Goal: Navigation & Orientation: Find specific page/section

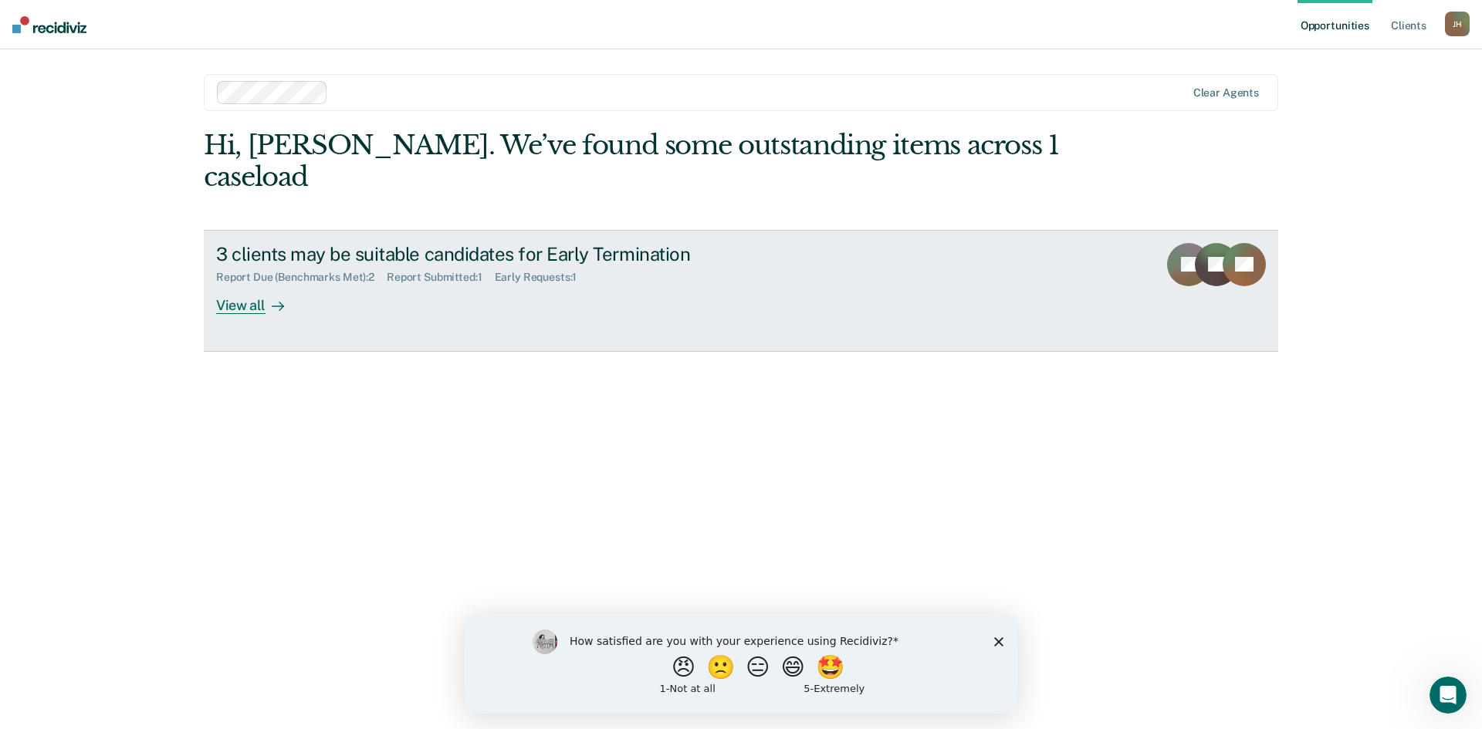
click at [668, 265] on div "Report Due (Benchmarks Met) : 2 Report Submitted : 1 Early Requests : 1" at bounding box center [487, 274] width 542 height 19
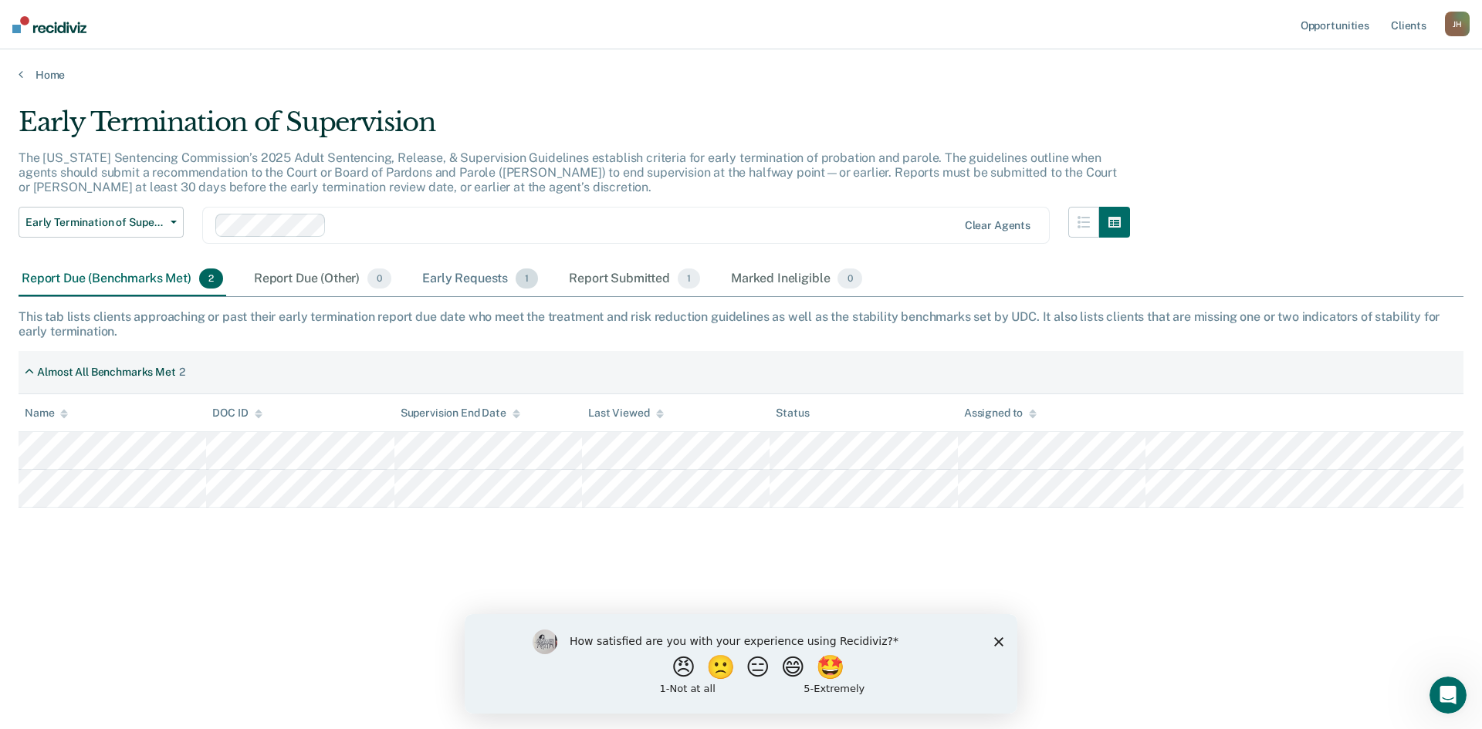
click at [473, 276] on div "Early Requests 1" at bounding box center [480, 279] width 122 height 34
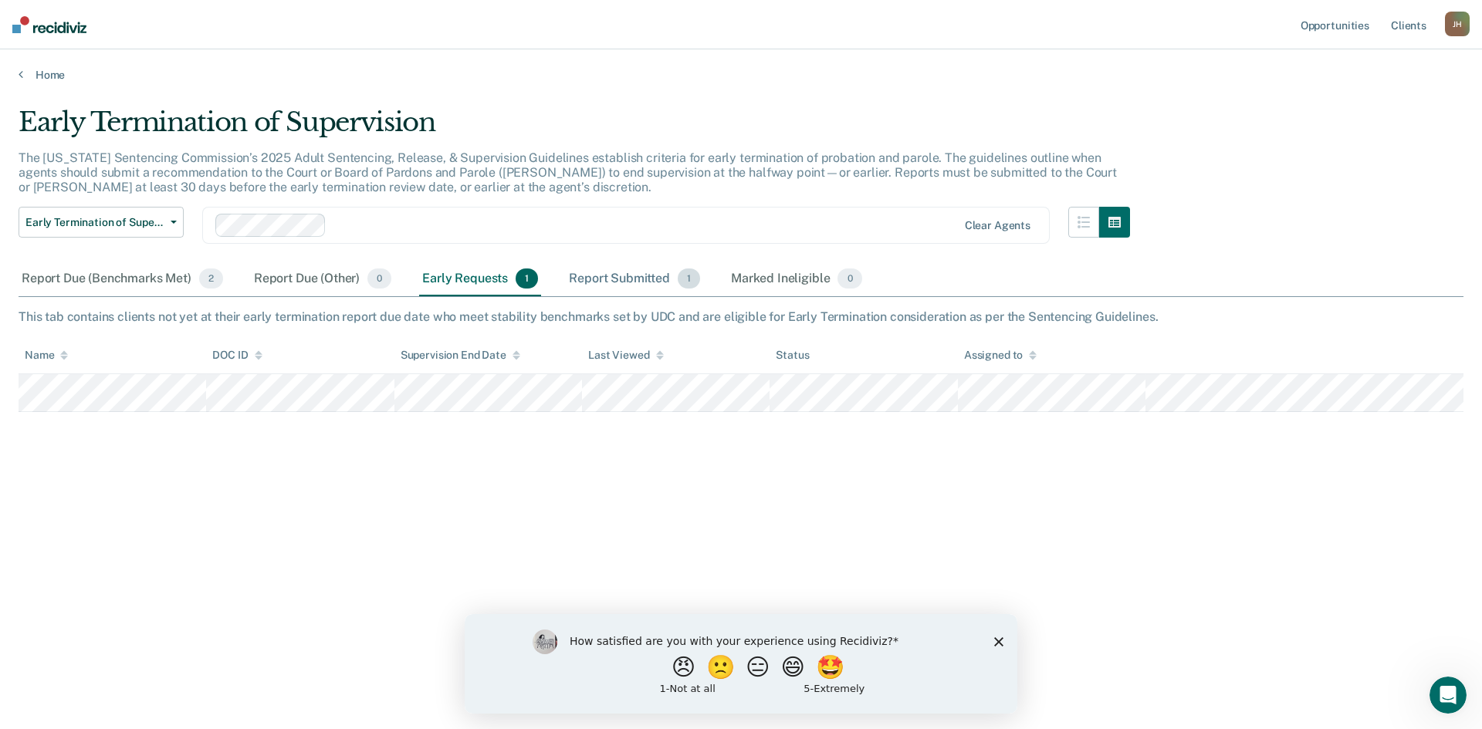
click at [610, 276] on div "Report Submitted 1" at bounding box center [634, 279] width 137 height 34
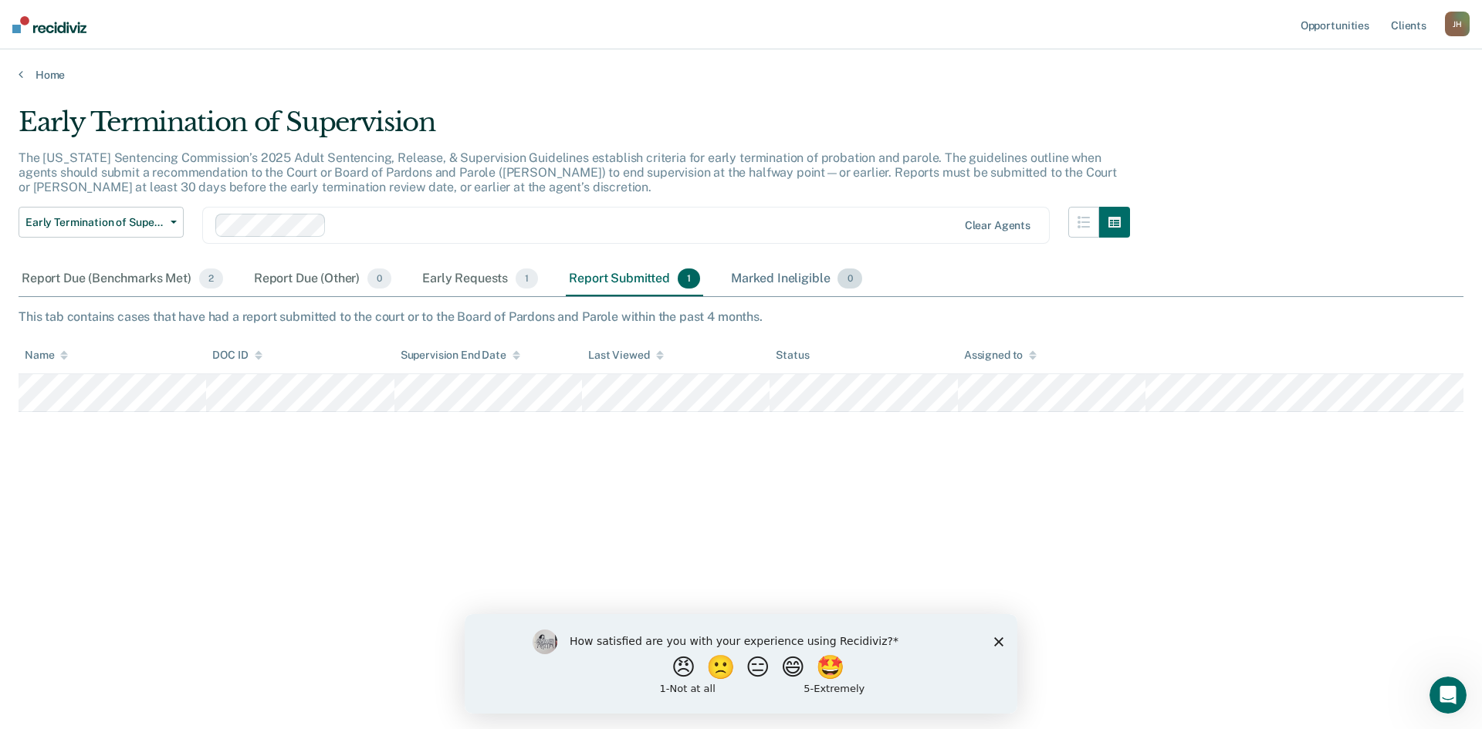
click at [785, 278] on div "Marked Ineligible 0" at bounding box center [796, 279] width 137 height 34
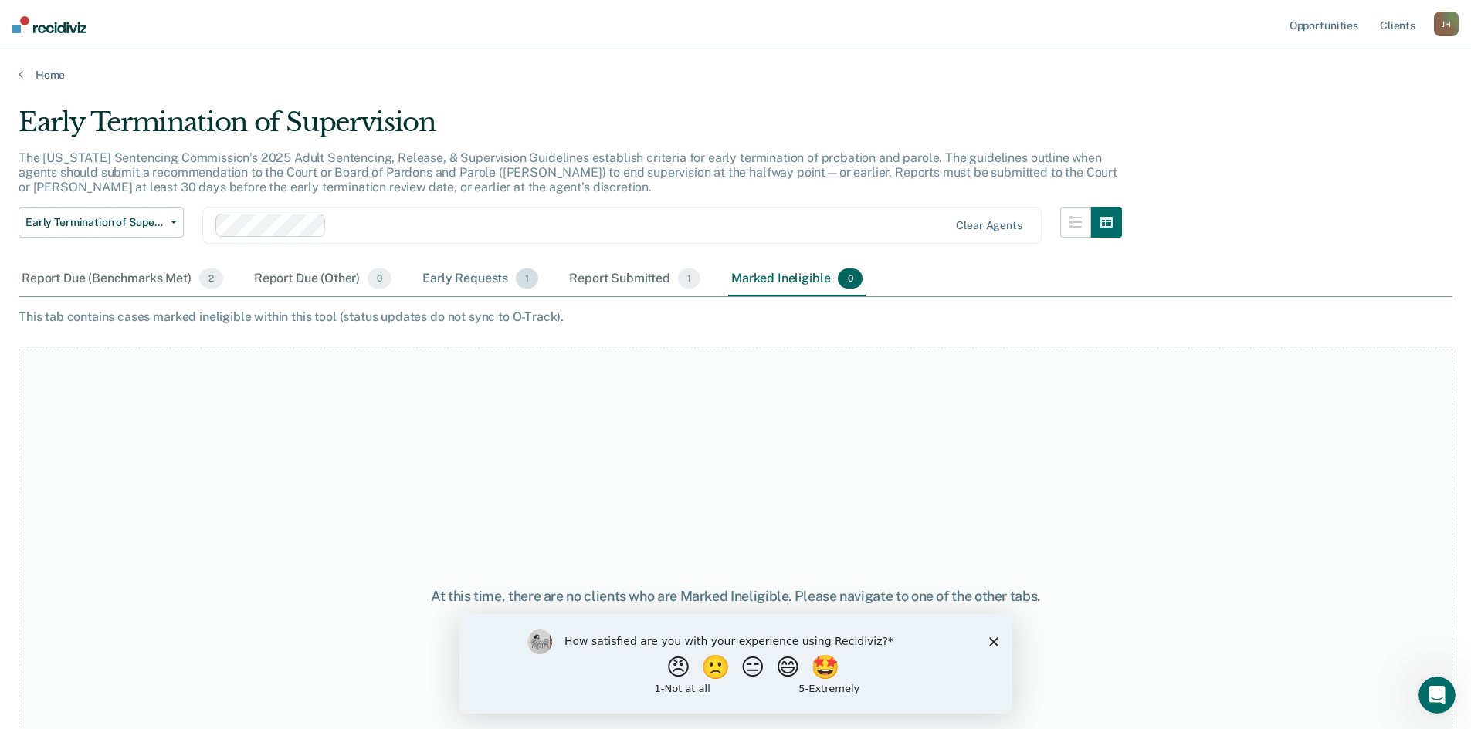
click at [491, 283] on div "Early Requests 1" at bounding box center [480, 279] width 122 height 34
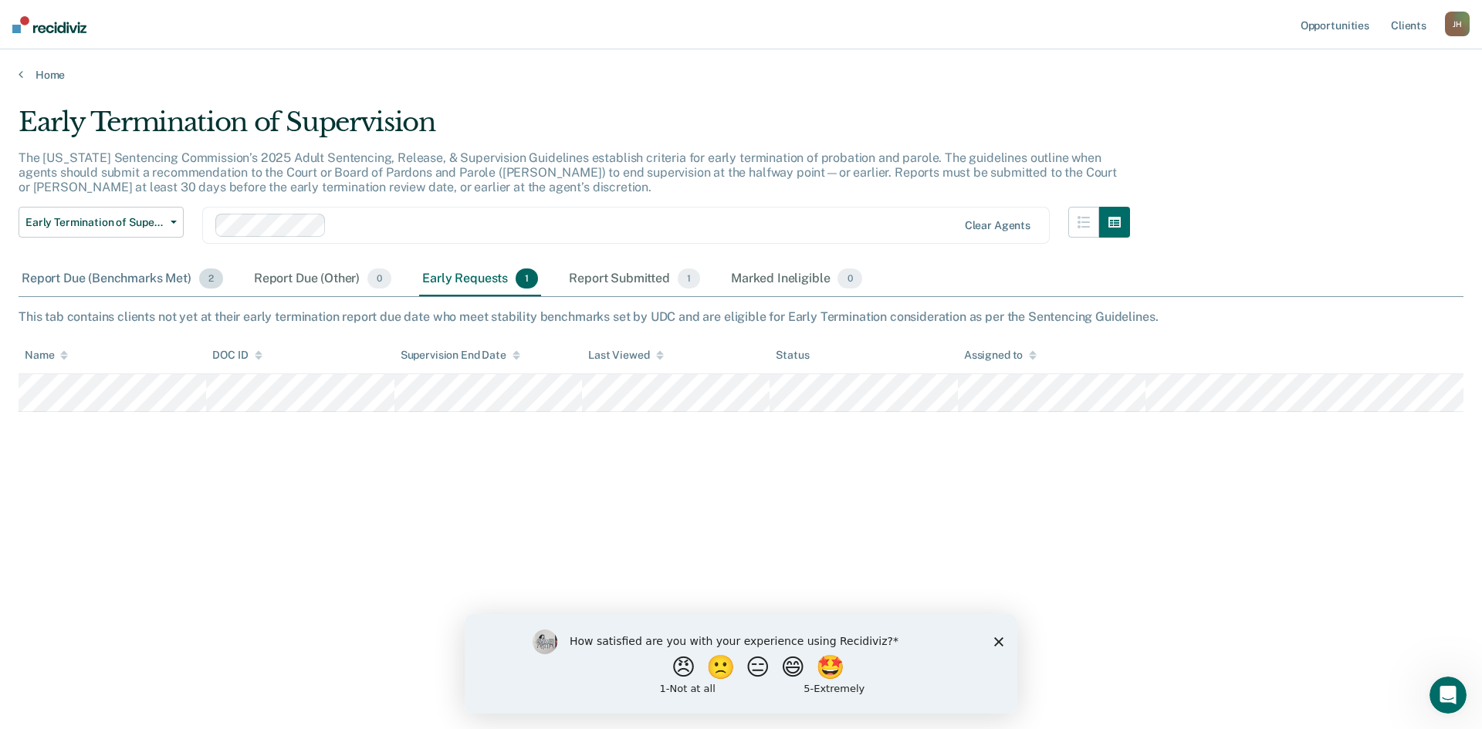
click at [109, 276] on div "Report Due (Benchmarks Met) 2" at bounding box center [123, 279] width 208 height 34
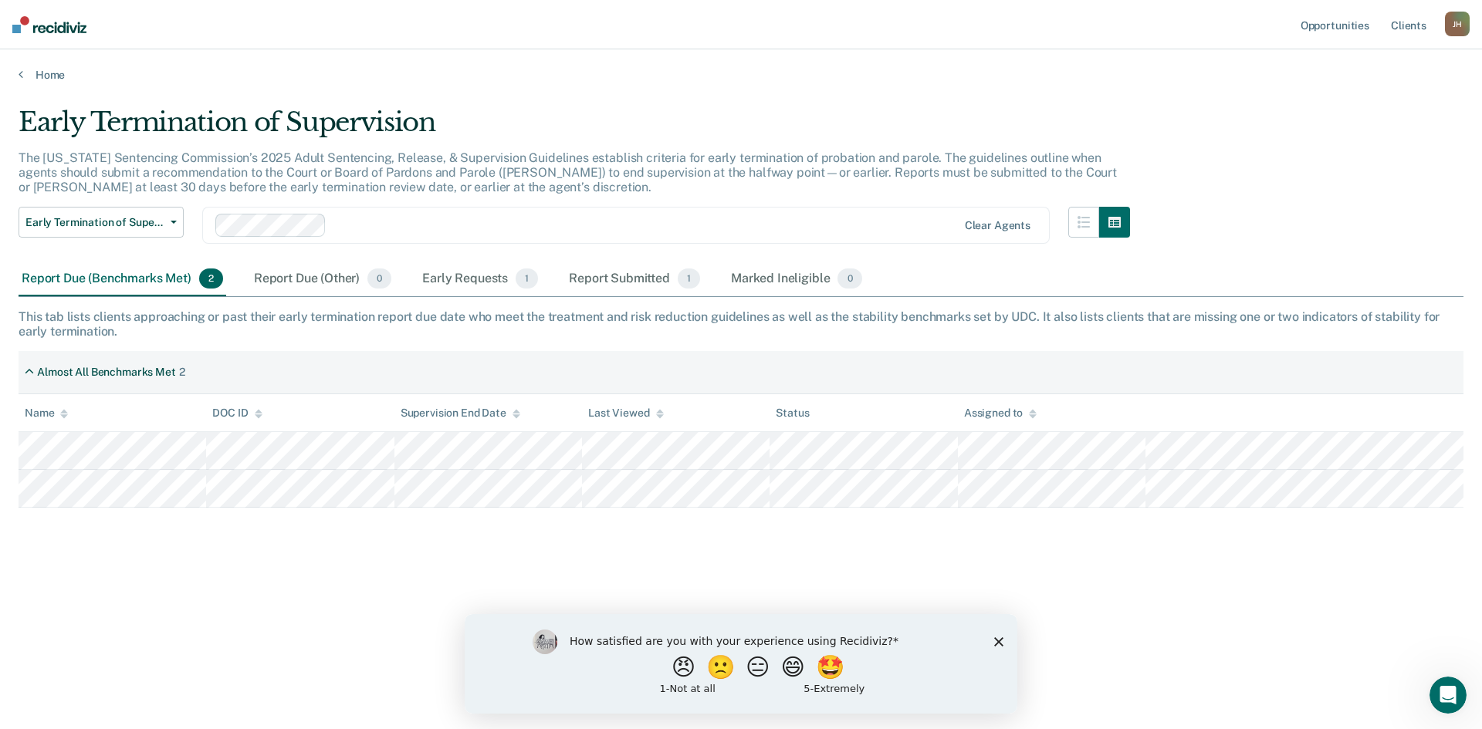
click at [998, 637] on icon "Close survey" at bounding box center [998, 641] width 9 height 9
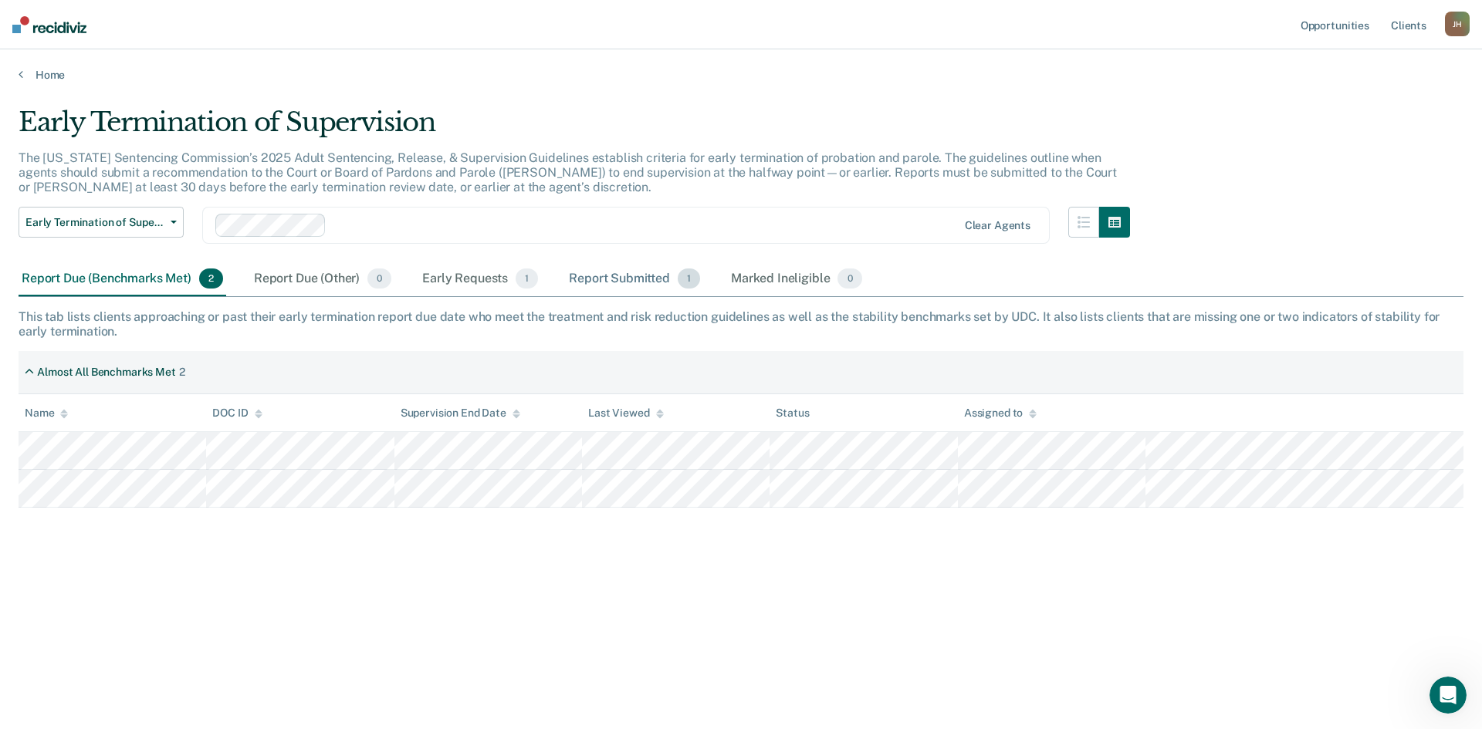
click at [677, 286] on div "Report Submitted 1" at bounding box center [634, 279] width 137 height 34
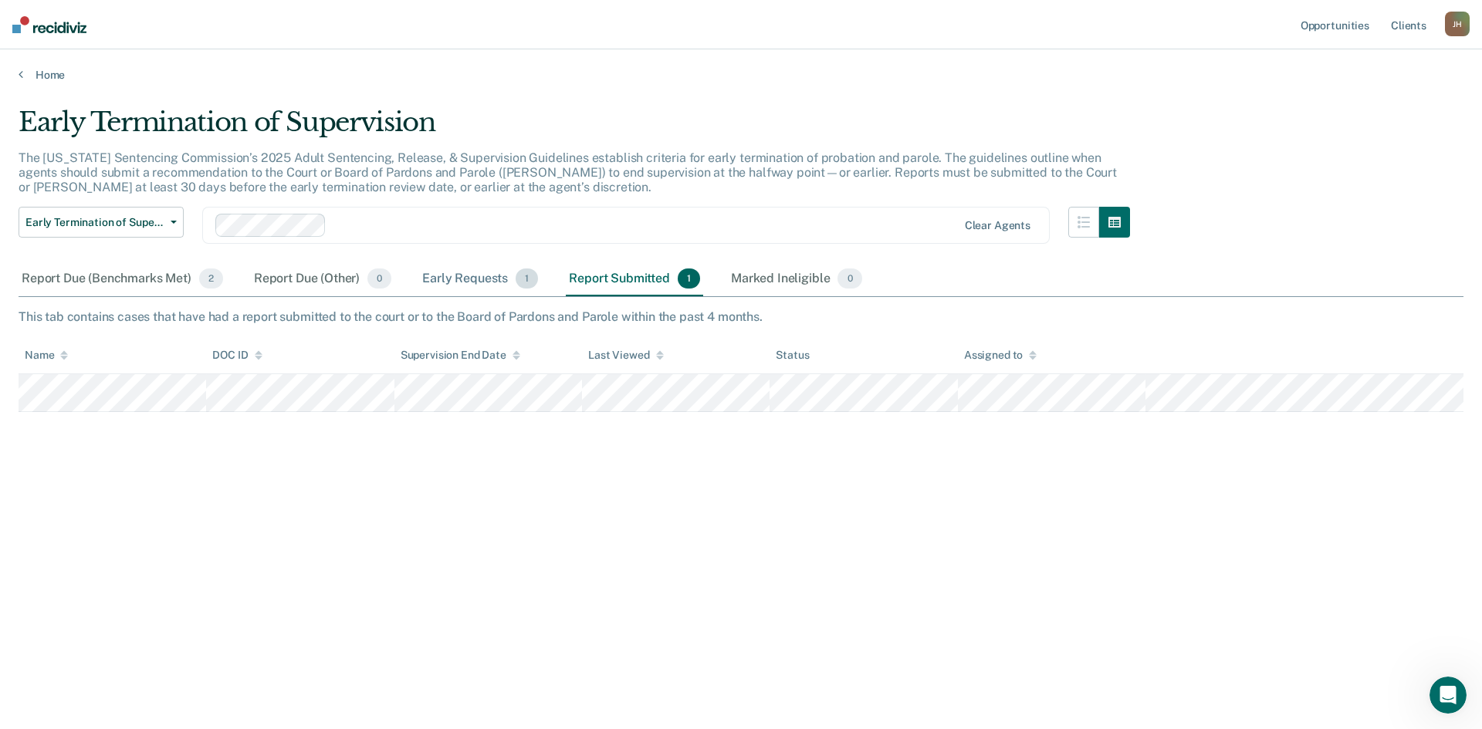
click at [513, 277] on div "Early Requests 1" at bounding box center [480, 279] width 122 height 34
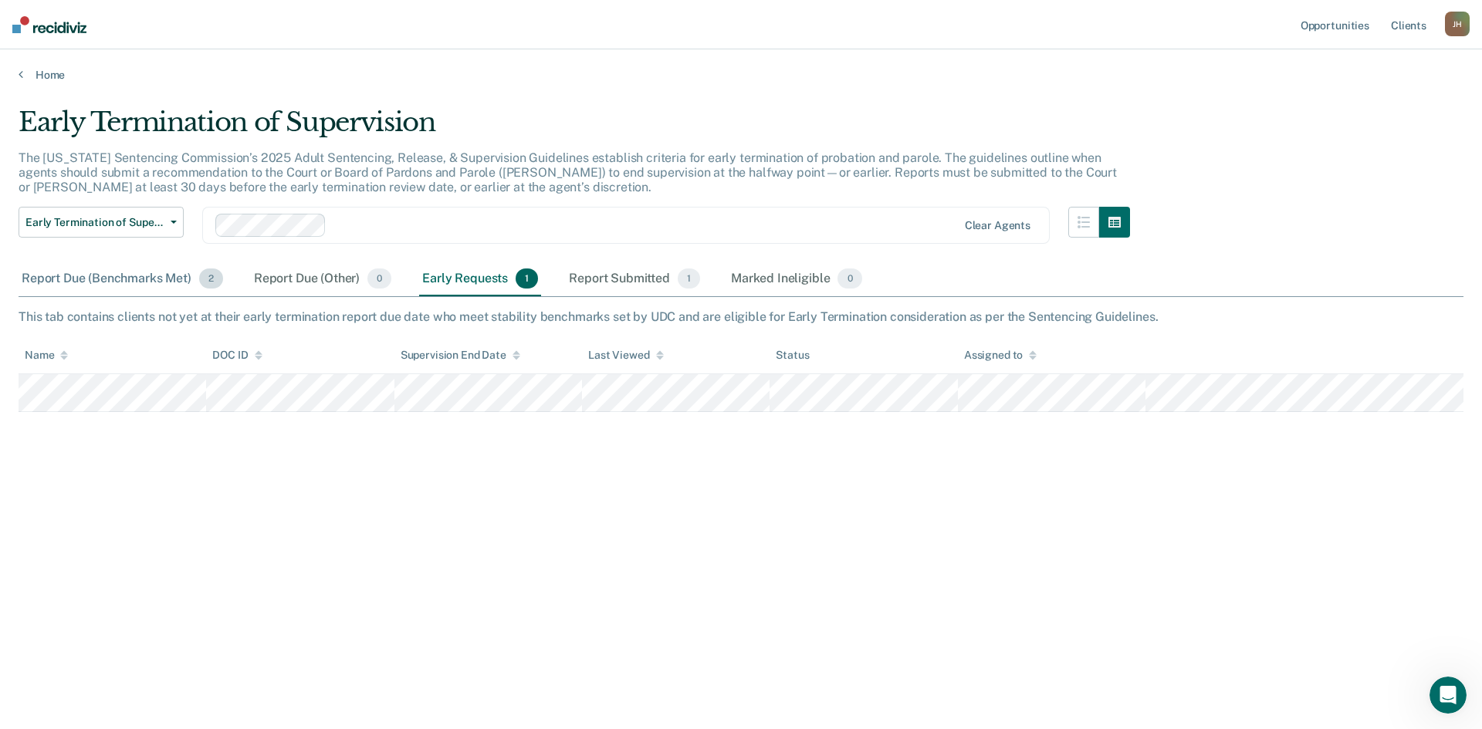
click at [168, 272] on div "Report Due (Benchmarks Met) 2" at bounding box center [123, 279] width 208 height 34
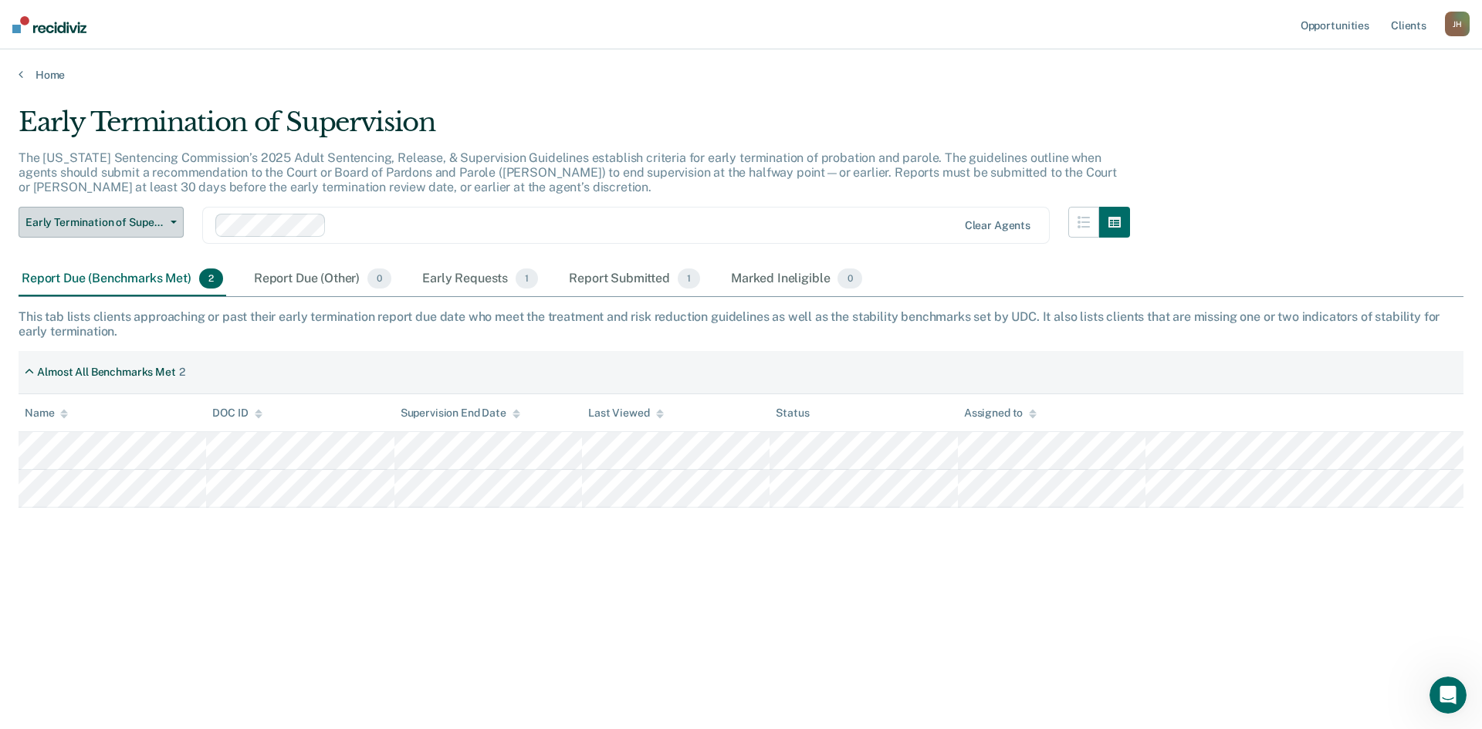
click at [165, 225] on button "Early Termination of Supervision" at bounding box center [101, 222] width 165 height 31
click at [166, 225] on button "Early Termination of Supervision" at bounding box center [101, 222] width 165 height 31
click at [1082, 224] on icon "button" at bounding box center [1084, 222] width 12 height 12
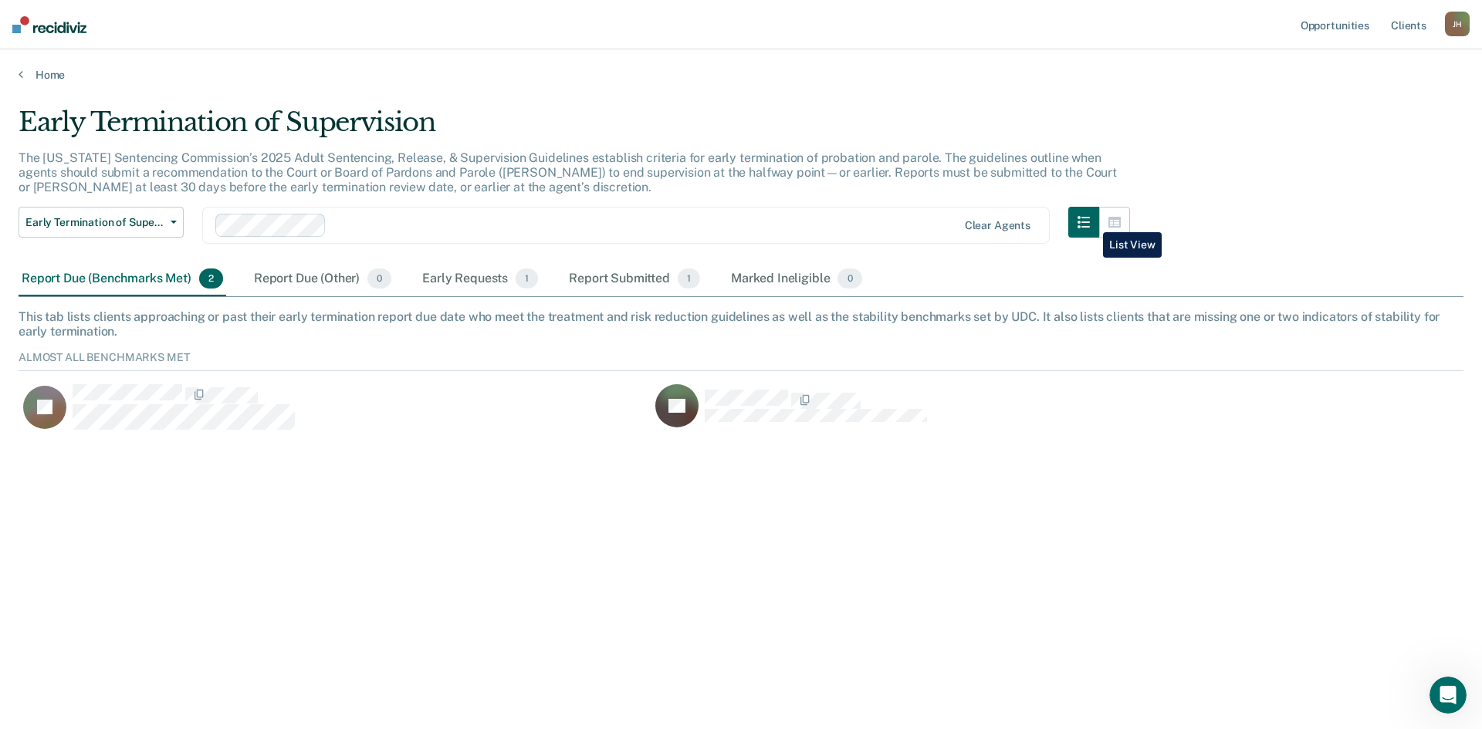
scroll to position [83, 1433]
click at [39, 76] on link "Home" at bounding box center [741, 75] width 1445 height 14
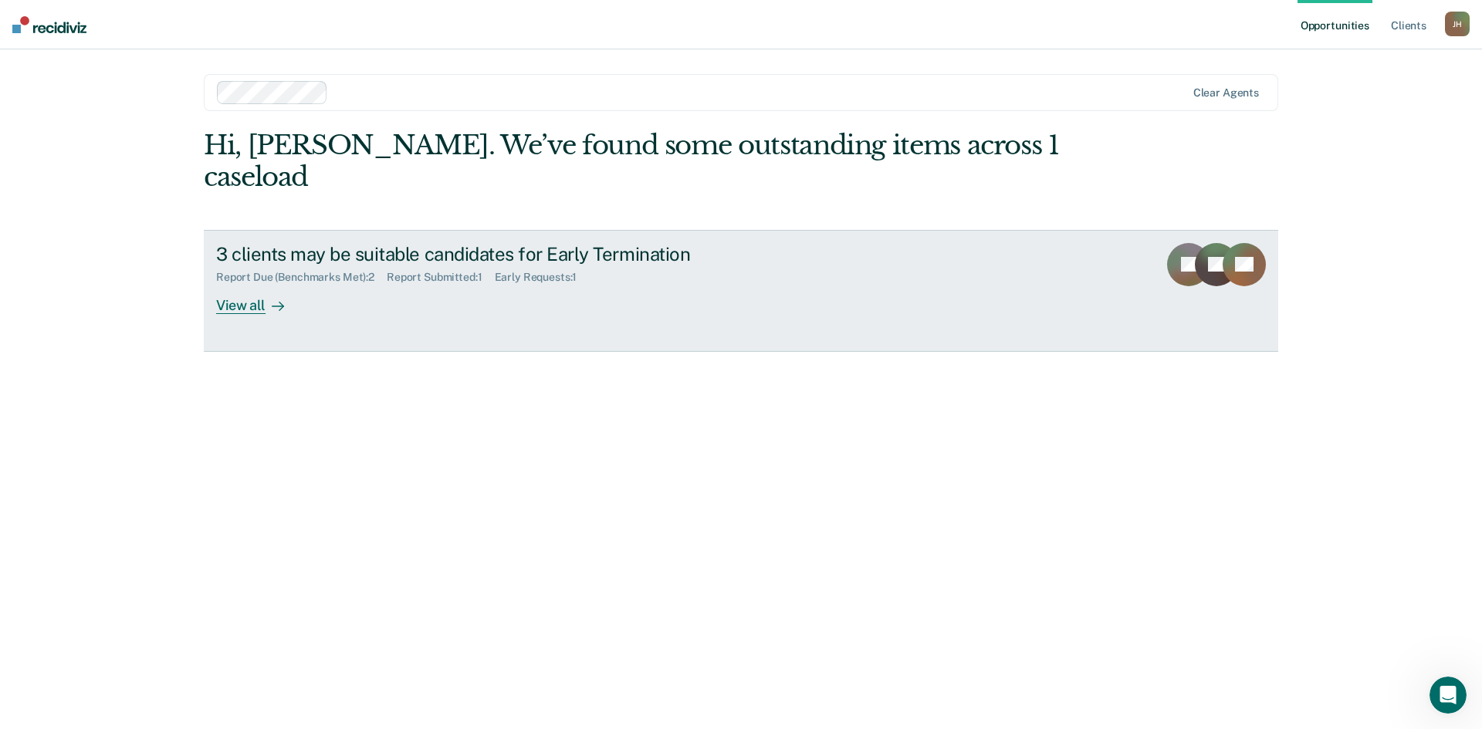
click at [249, 284] on div "View all" at bounding box center [259, 299] width 86 height 30
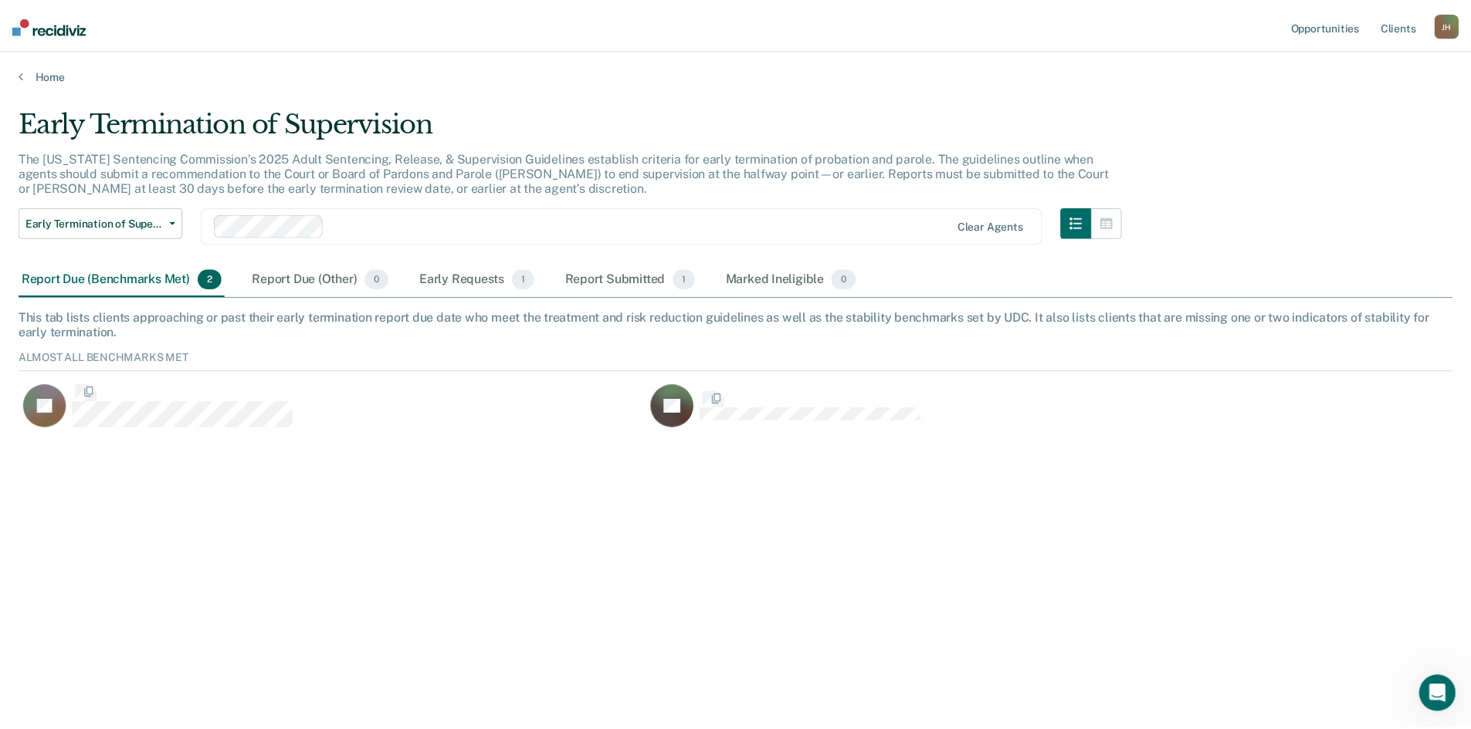
scroll to position [83, 1433]
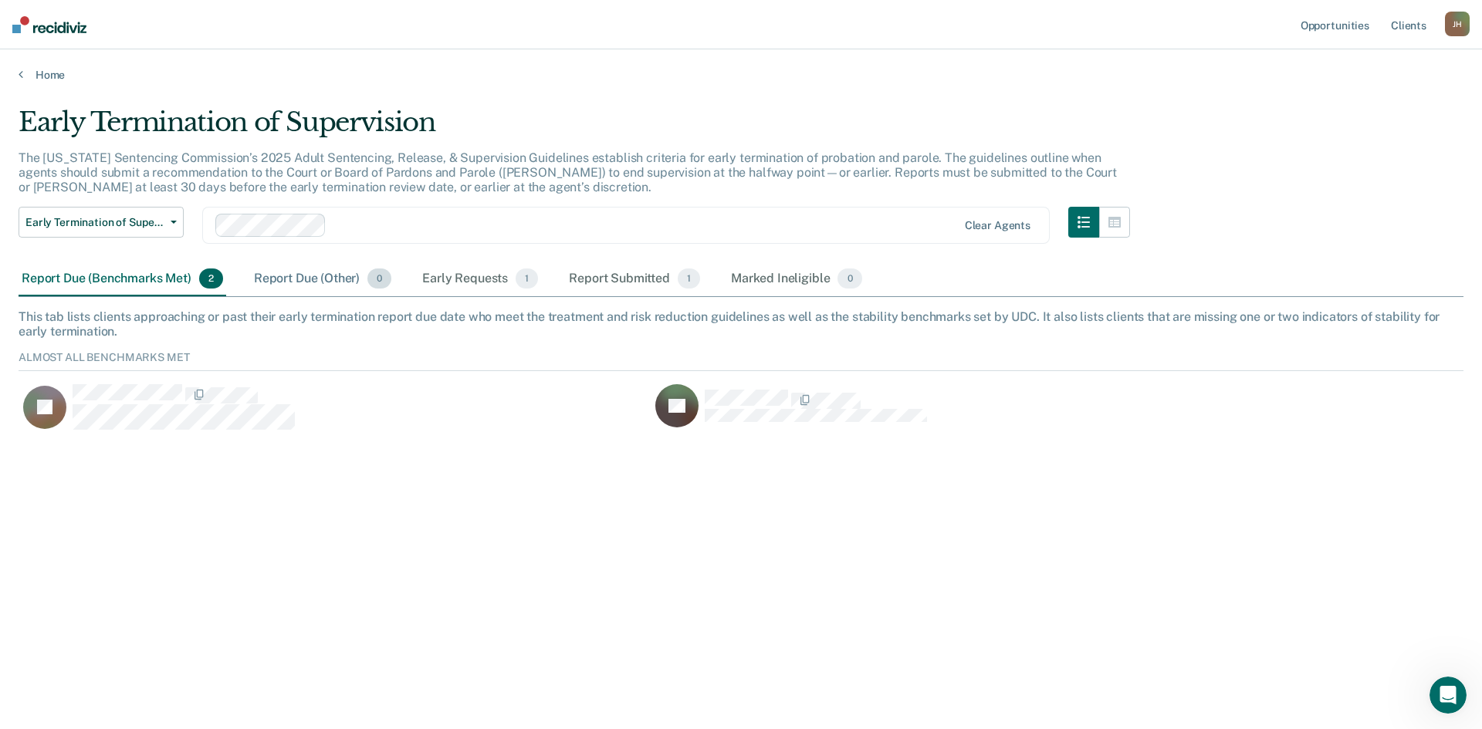
click at [300, 281] on div "Report Due (Other) 0" at bounding box center [323, 279] width 144 height 34
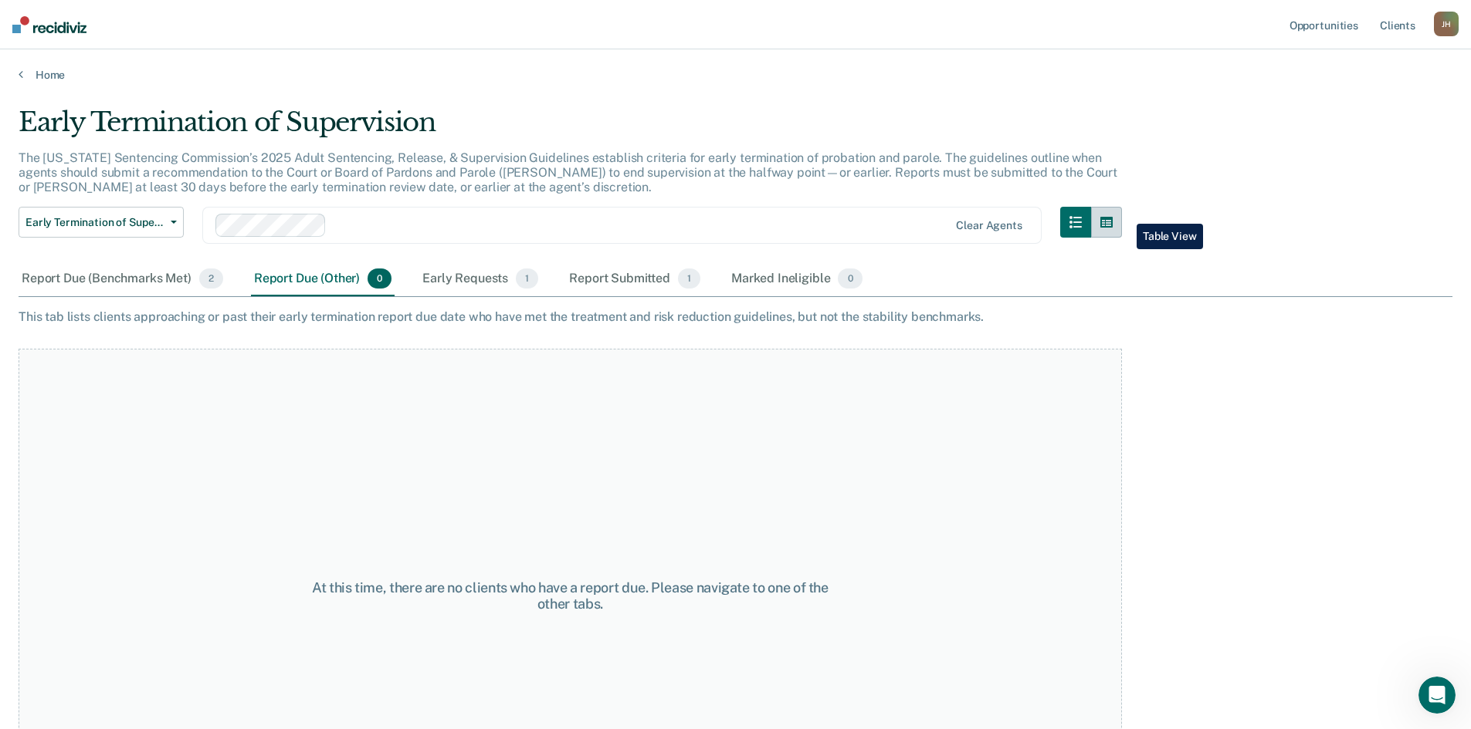
click at [1112, 217] on icon "button" at bounding box center [1106, 222] width 12 height 12
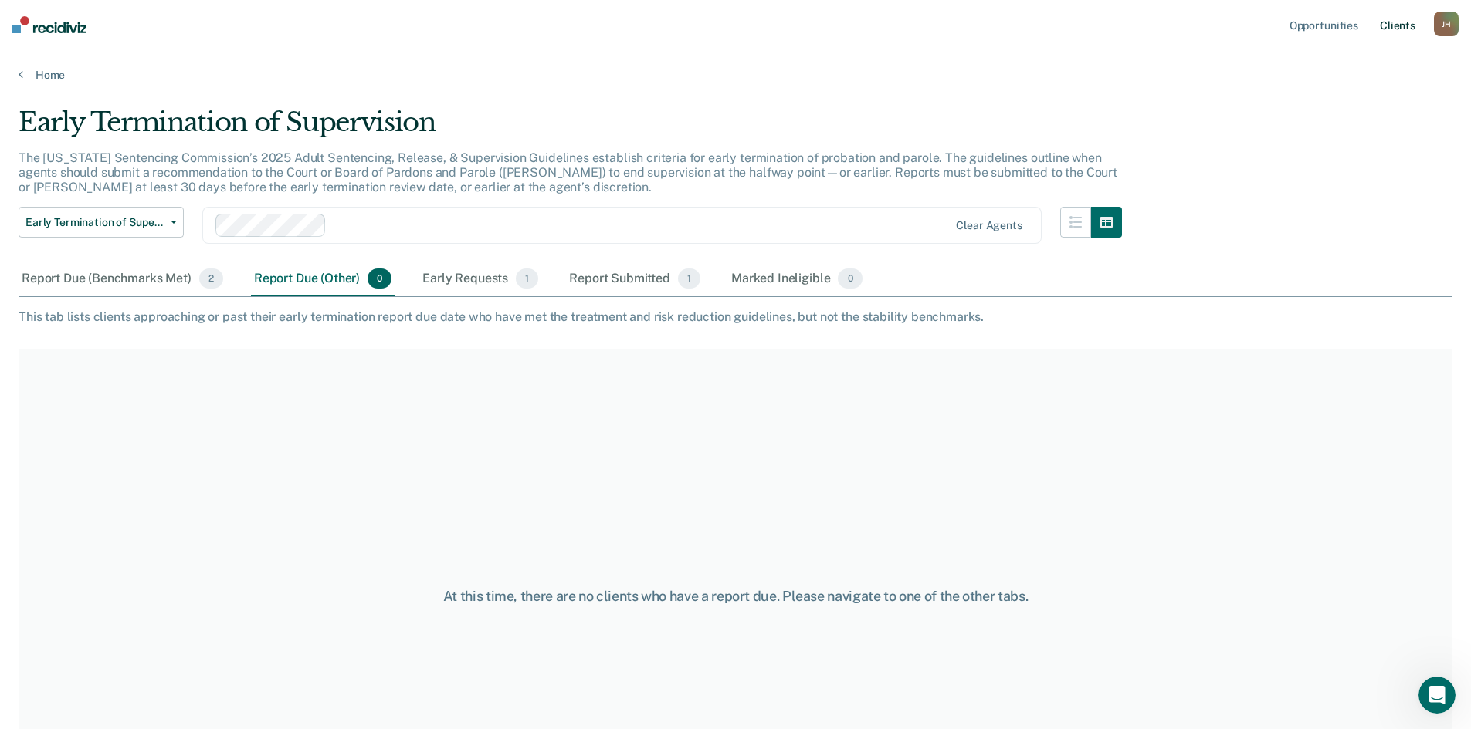
click at [1396, 30] on link "Client s" at bounding box center [1397, 24] width 42 height 49
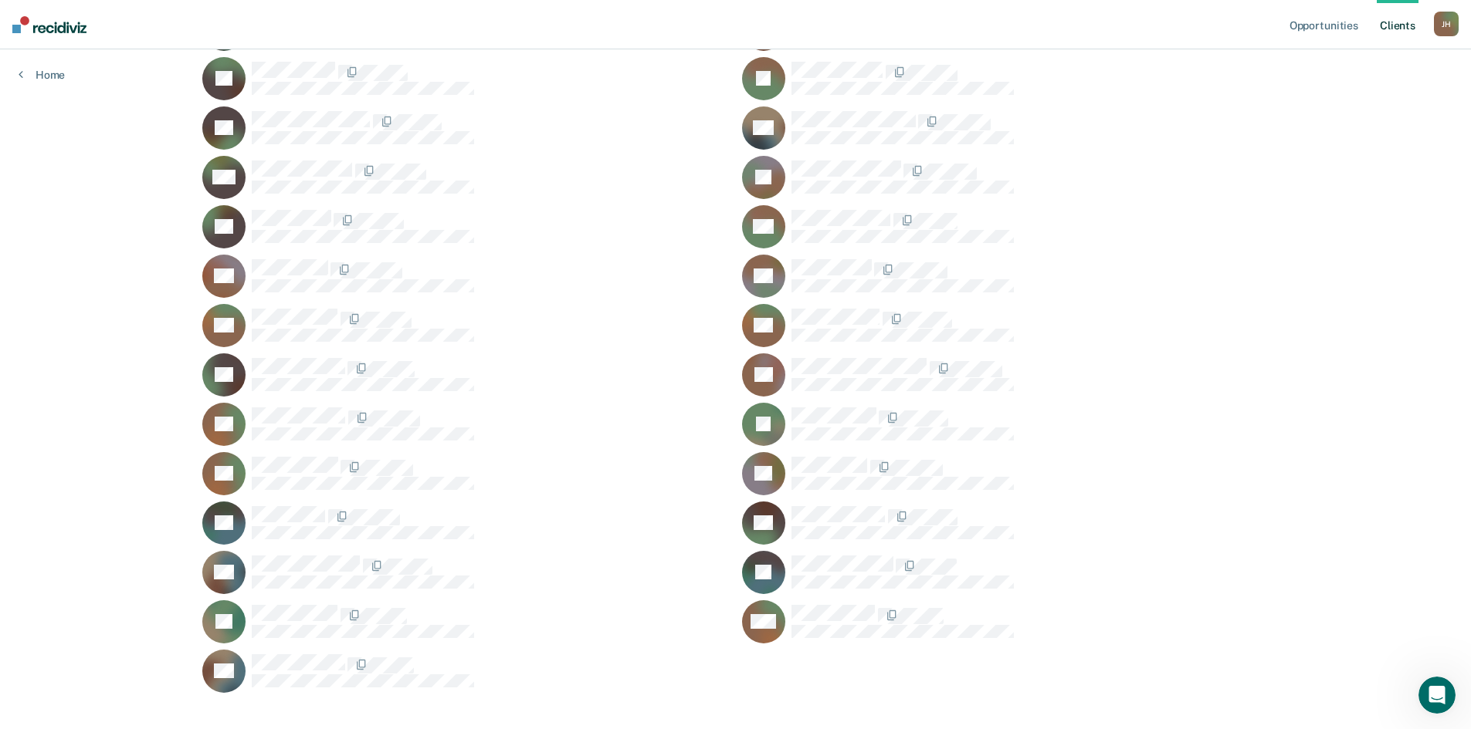
scroll to position [940, 0]
